Goal: Navigation & Orientation: Find specific page/section

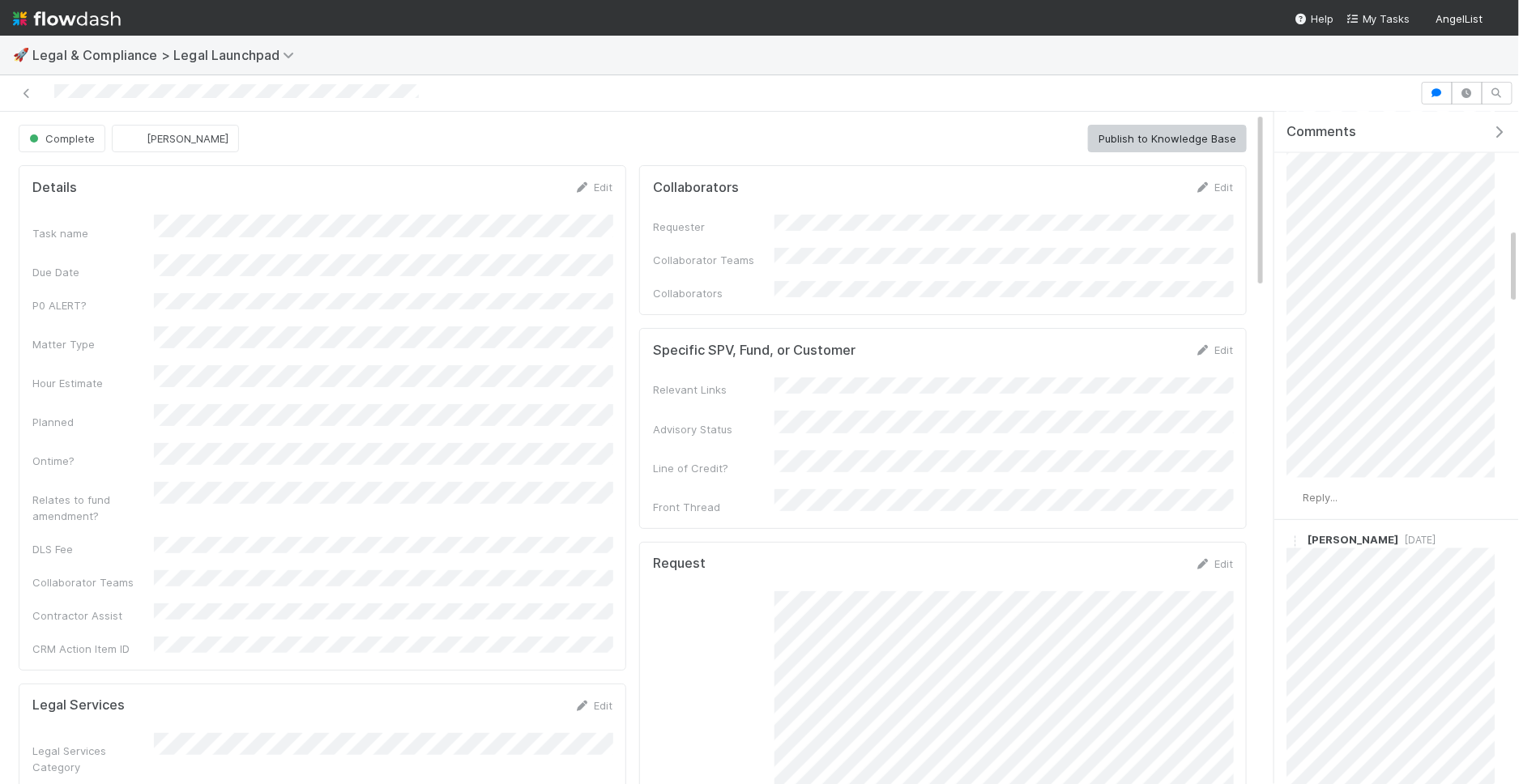
scroll to position [1089, 0]
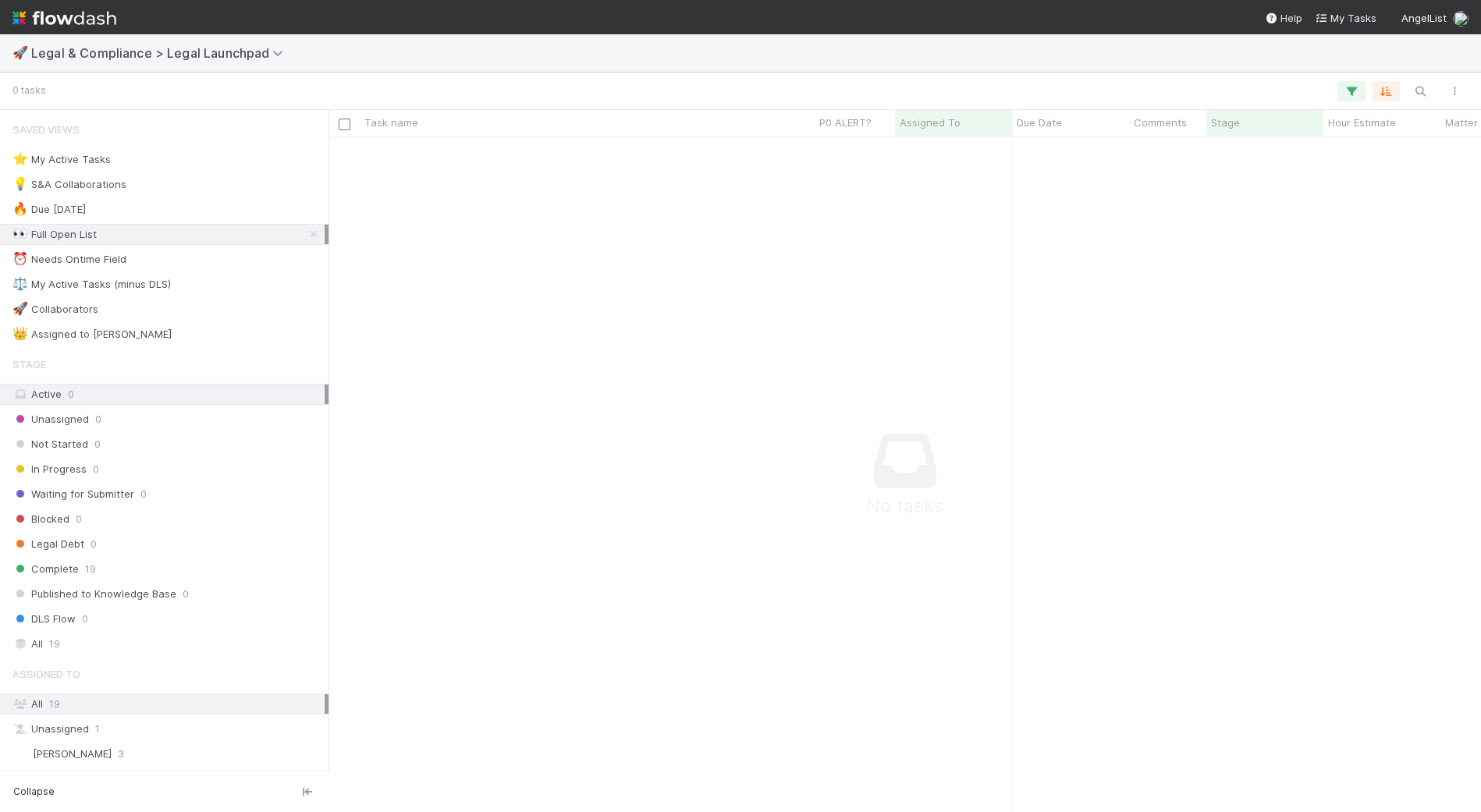
scroll to position [675, 1152]
click at [99, 634] on div "All 19" at bounding box center [168, 644] width 312 height 19
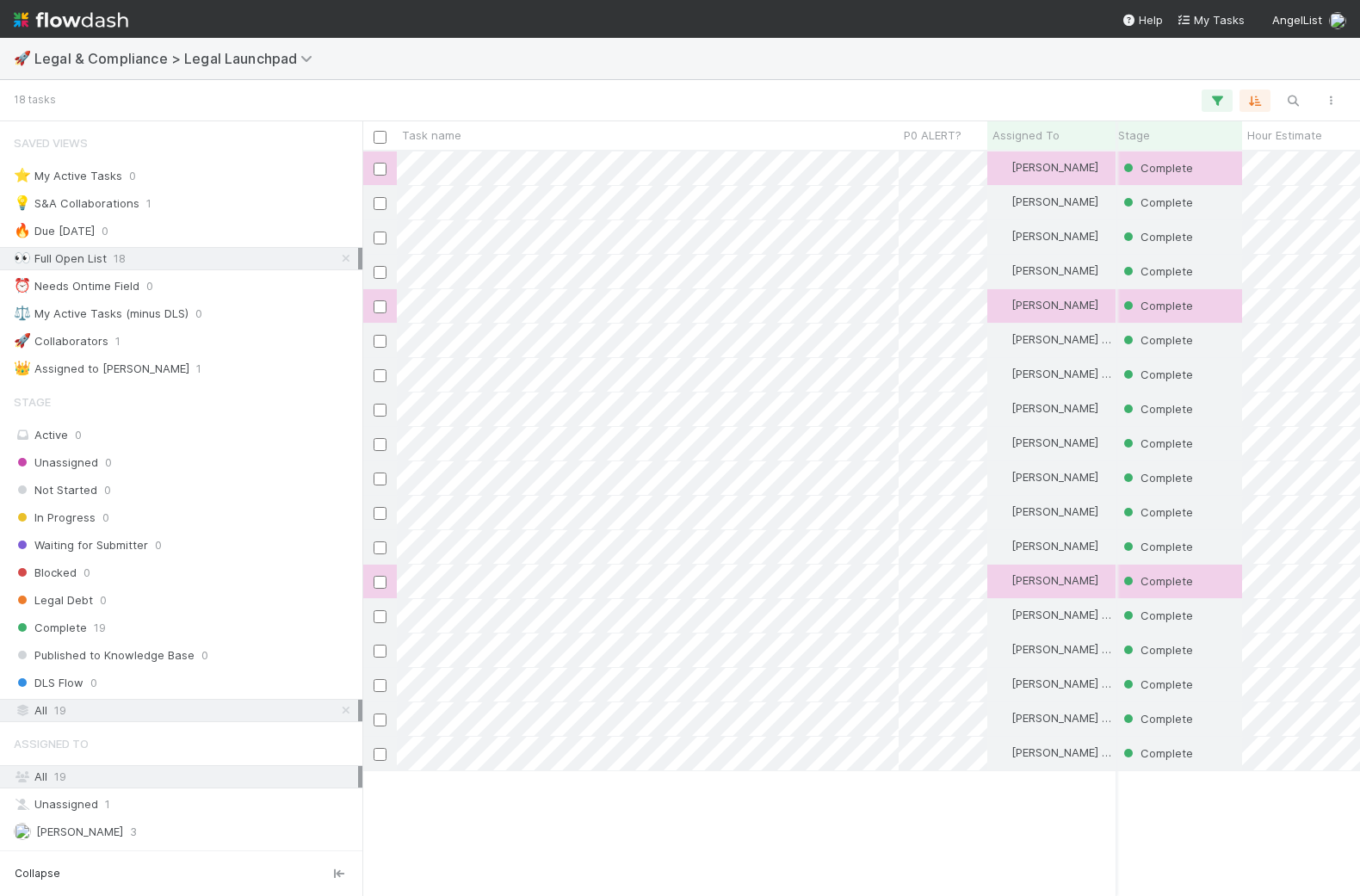
scroll to position [745, 997]
